Goal: Transaction & Acquisition: Book appointment/travel/reservation

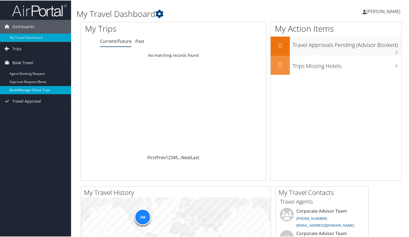
drag, startPoint x: 0, startPoint y: 0, endPoint x: 33, endPoint y: 90, distance: 95.9
click at [33, 90] on li "Book Travel Agent Booking Request Approval Request (Beta) Book/Manage Online Tr…" at bounding box center [35, 74] width 71 height 39
click at [33, 90] on link "Book/Manage Online Trips" at bounding box center [35, 90] width 71 height 8
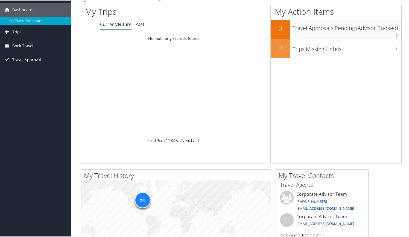
scroll to position [19, 0]
